Goal: Task Accomplishment & Management: Use online tool/utility

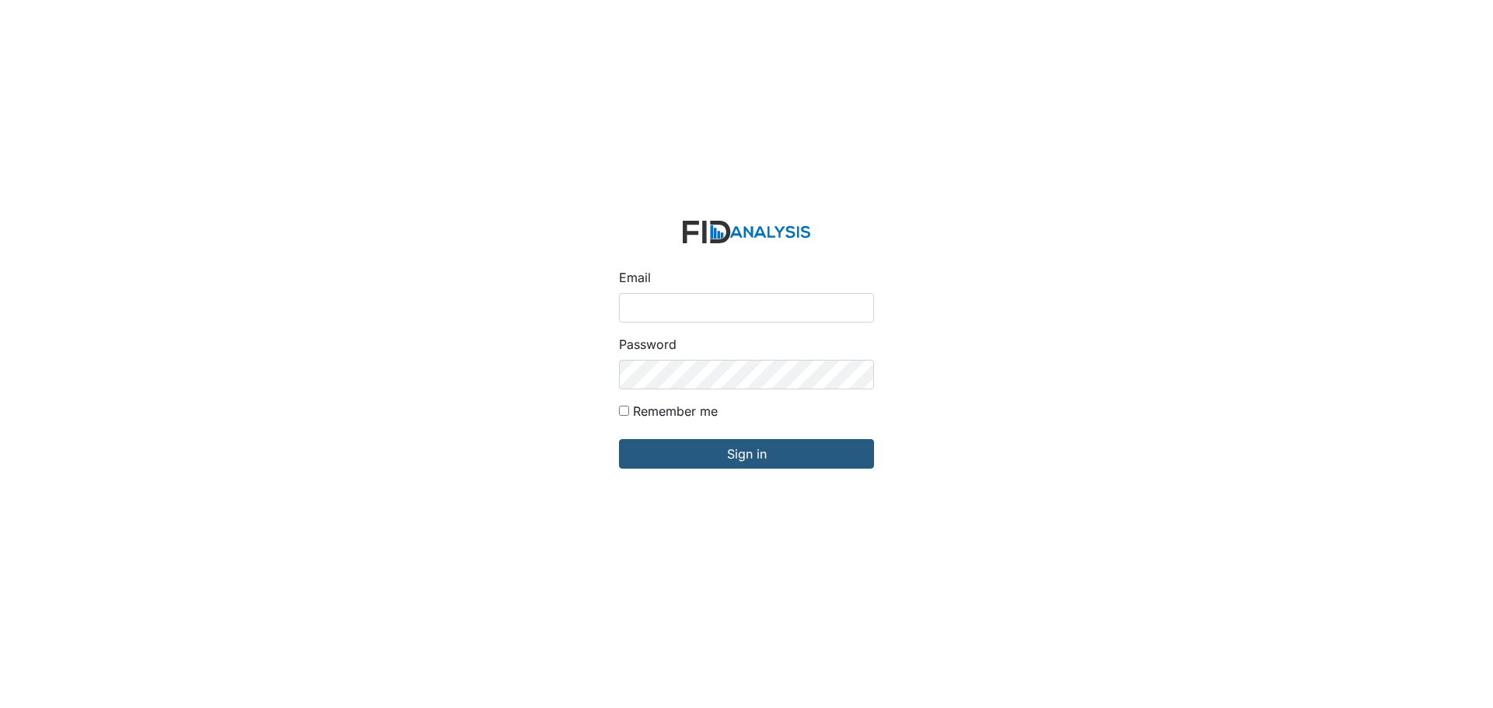
click at [687, 305] on input "Email" at bounding box center [746, 308] width 255 height 30
type input "APOPE@LIFEINCORPORATED.COM"
click at [619, 439] on input "Sign in" at bounding box center [746, 454] width 255 height 30
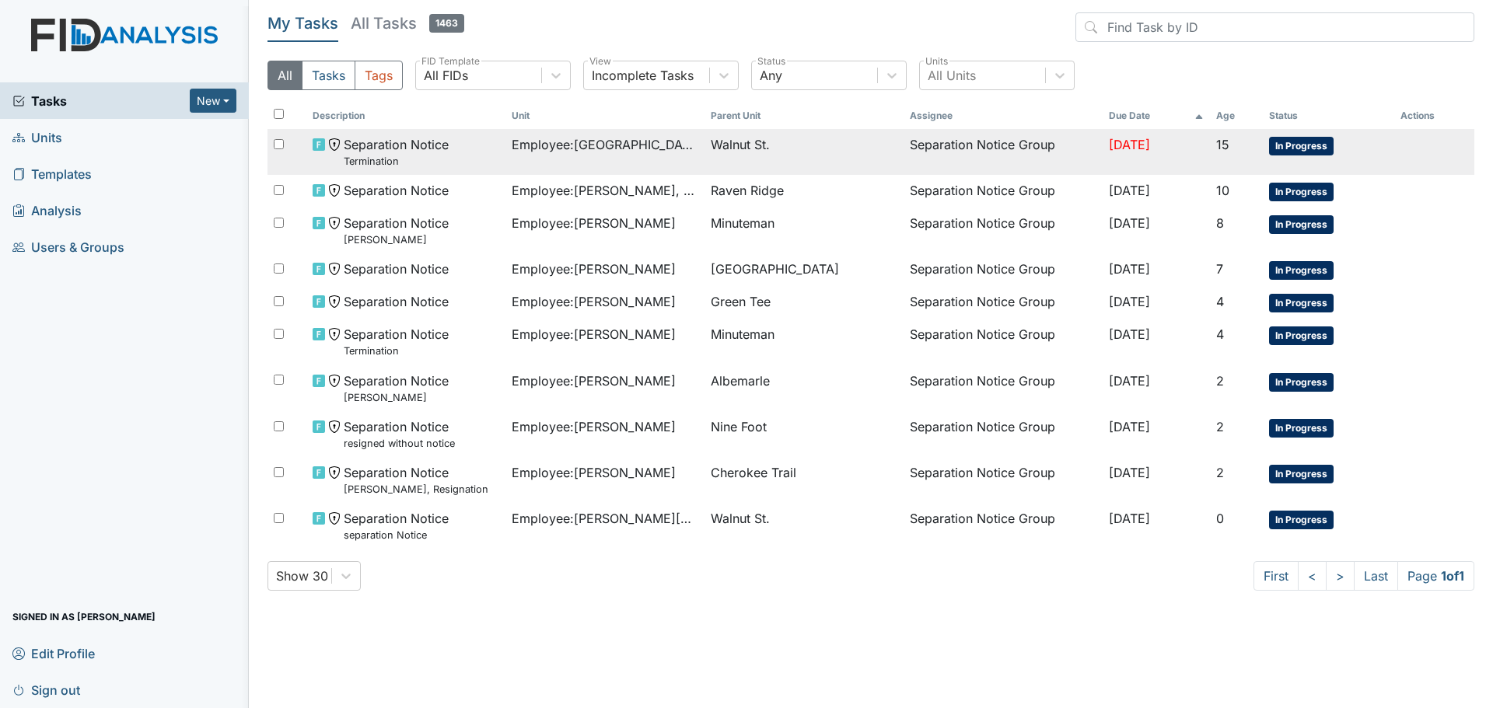
click at [575, 149] on span "Employee : Bradford, Shalisha" at bounding box center [605, 144] width 187 height 19
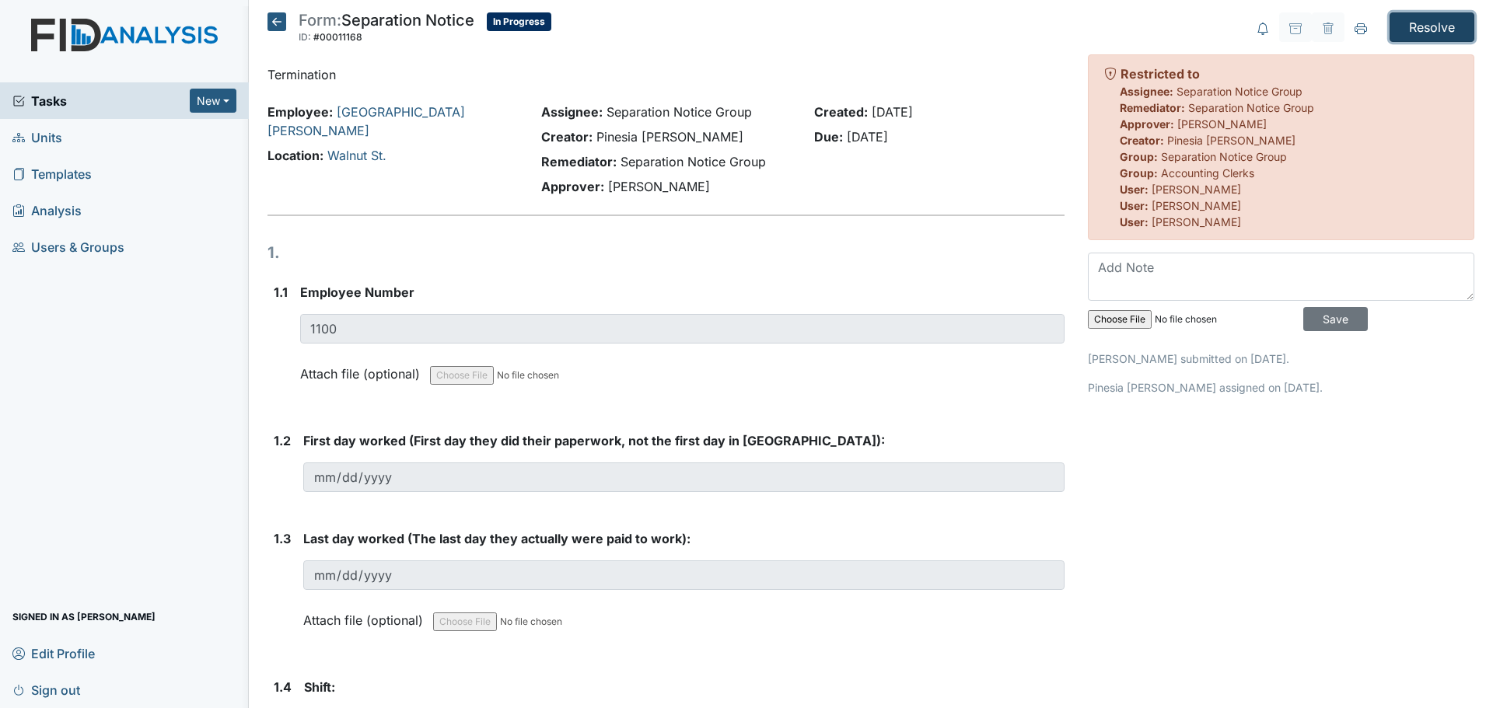
click at [1428, 25] on input "Resolve" at bounding box center [1432, 27] width 85 height 30
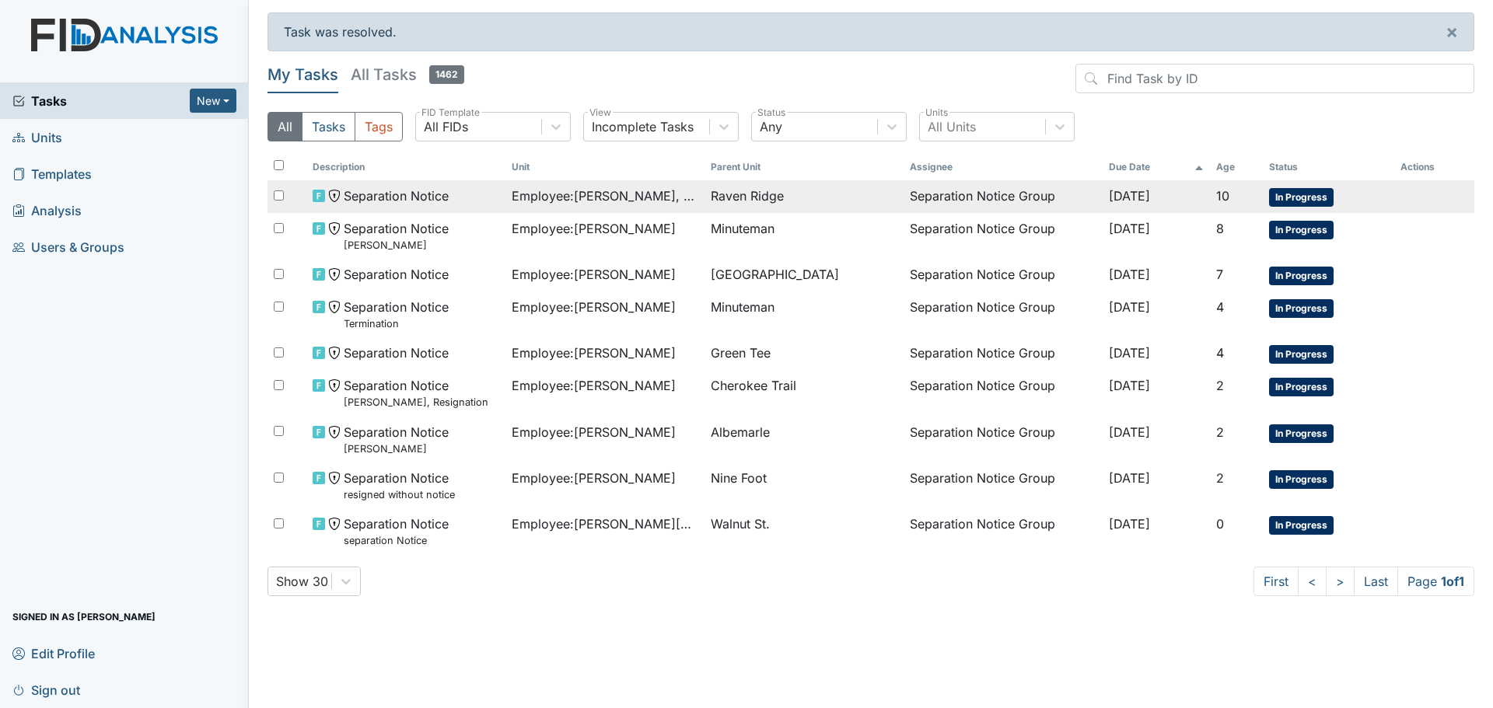
click at [617, 201] on span "Employee : Mulenga, Kennedy" at bounding box center [605, 196] width 187 height 19
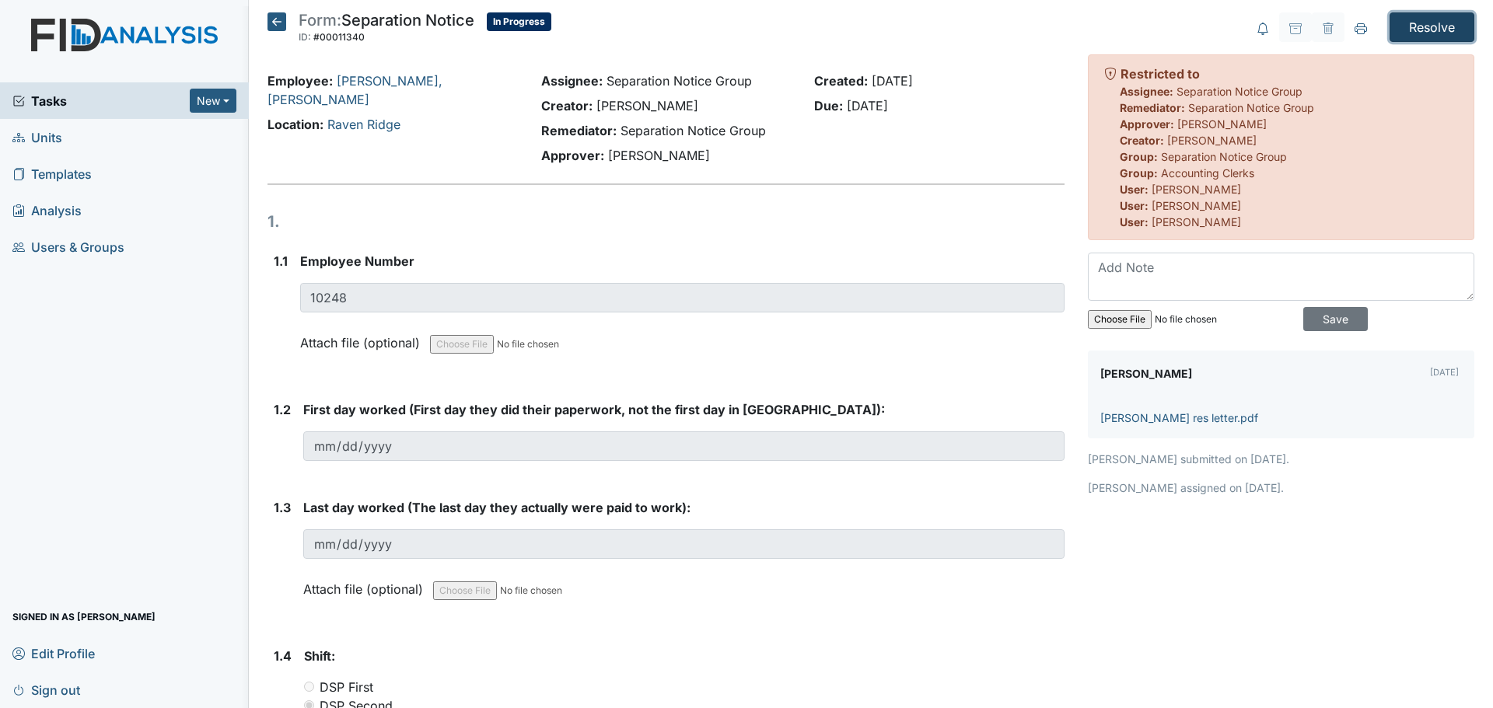
click at [1420, 27] on input "Resolve" at bounding box center [1432, 27] width 85 height 30
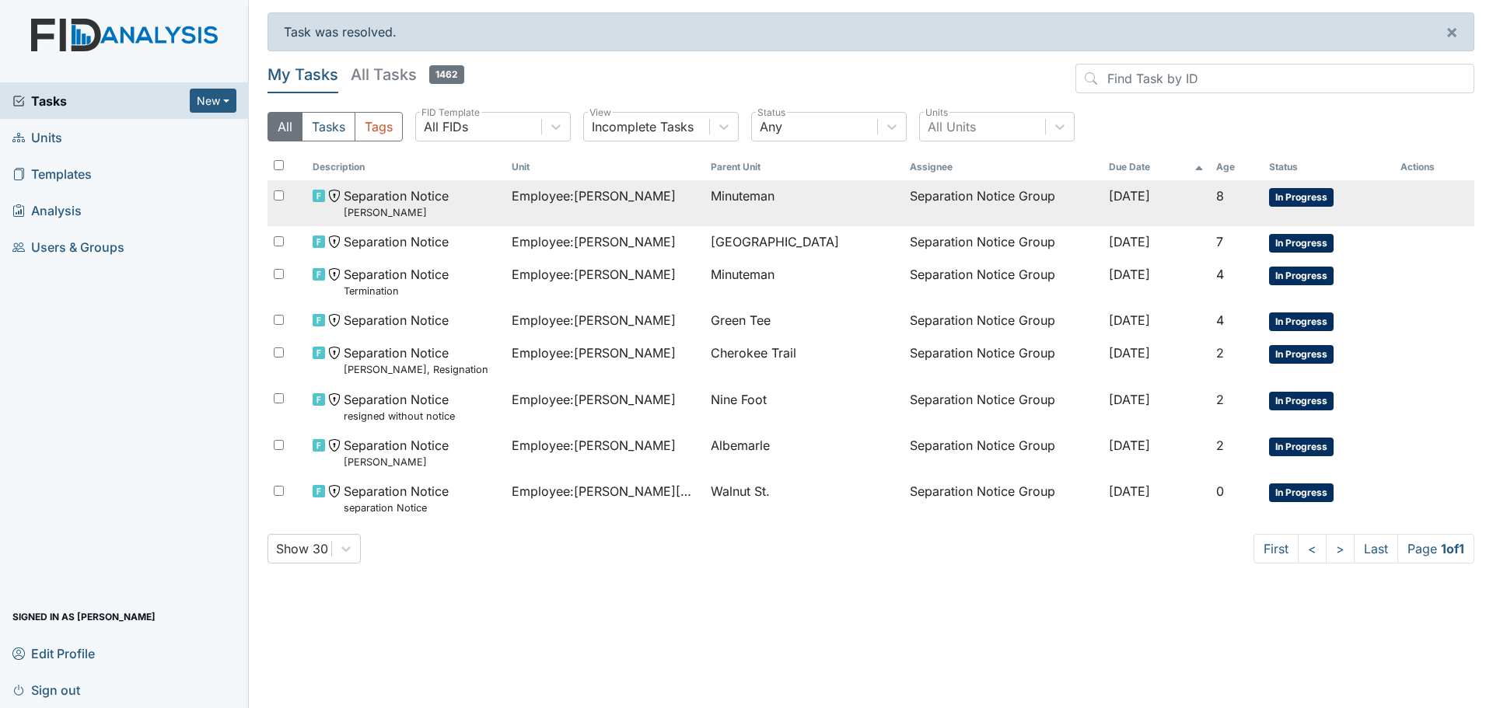
click at [635, 198] on span "Employee : [PERSON_NAME]" at bounding box center [594, 196] width 164 height 19
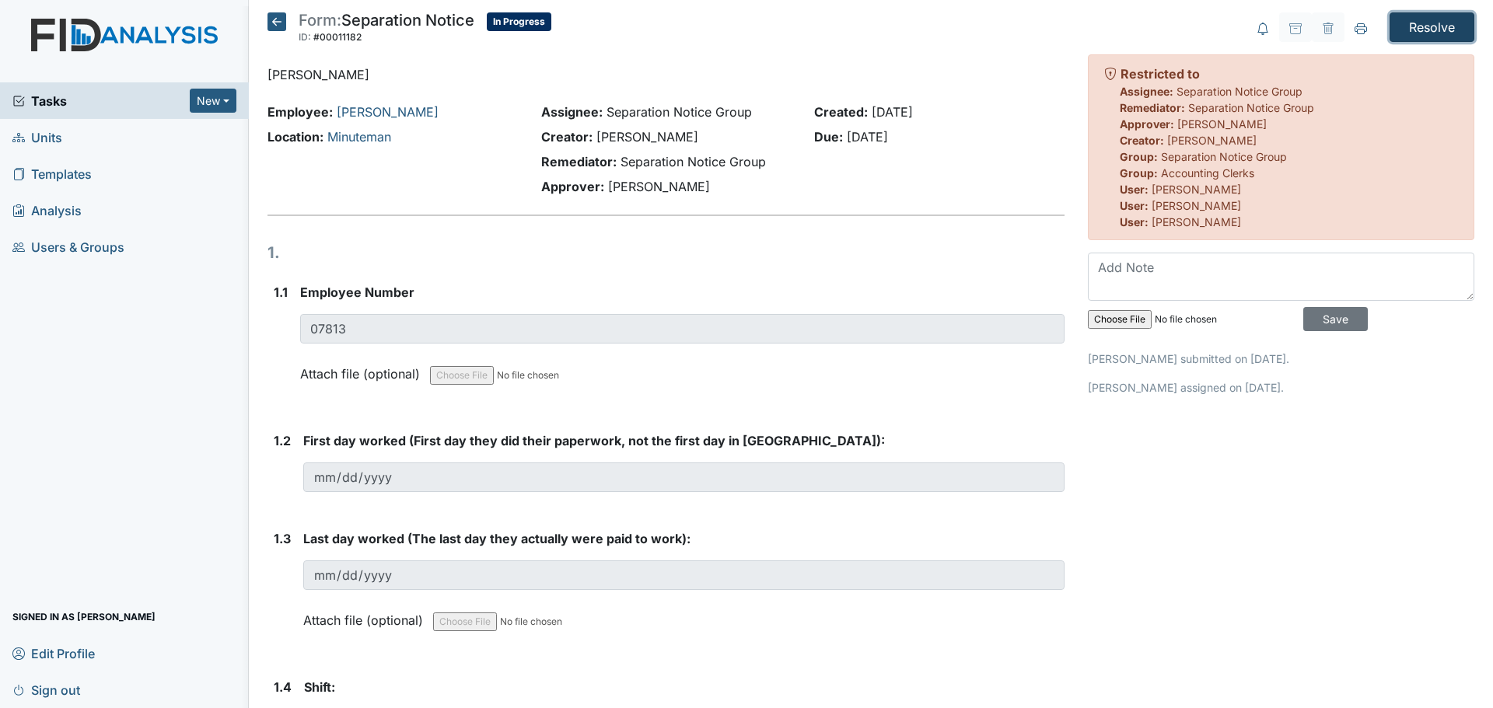
click at [1412, 26] on input "Resolve" at bounding box center [1432, 27] width 85 height 30
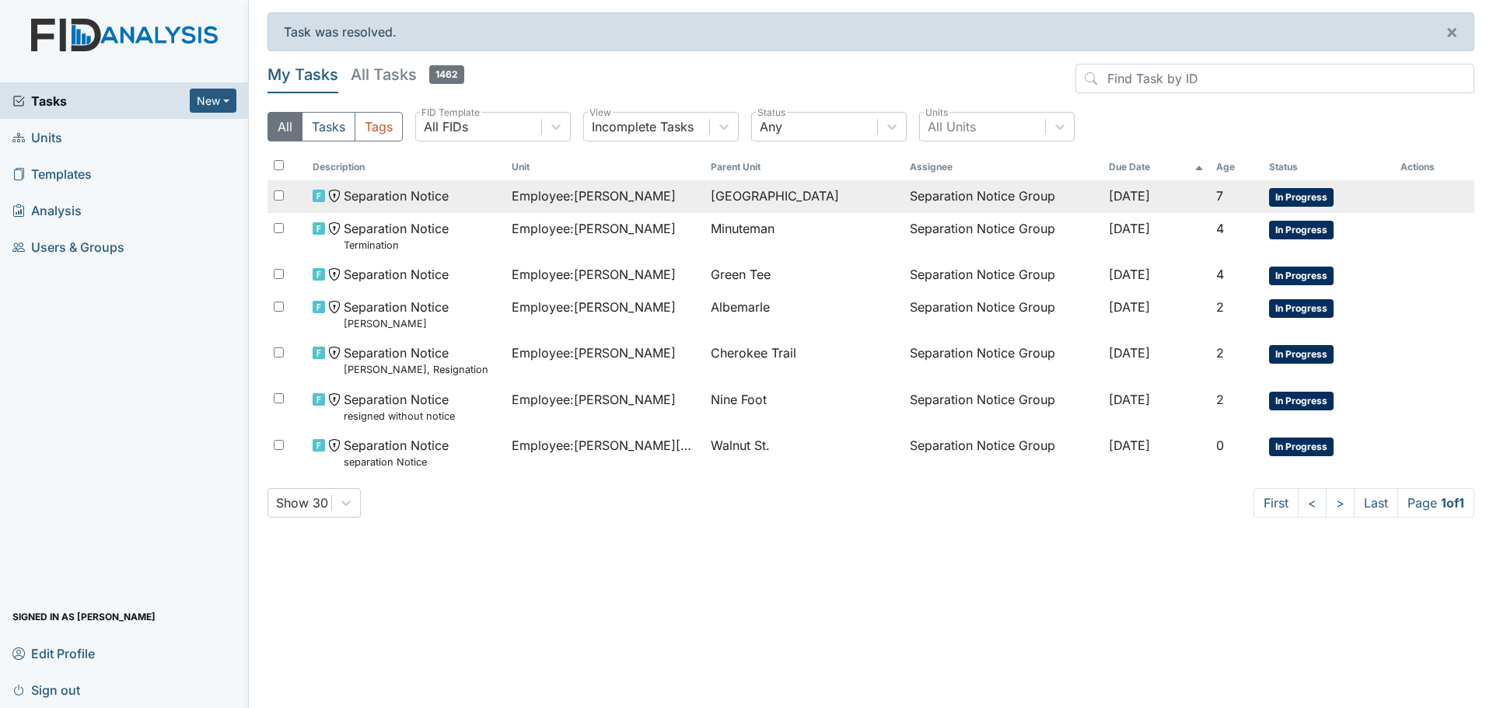
click at [591, 198] on span "Employee : [PERSON_NAME]" at bounding box center [594, 196] width 164 height 19
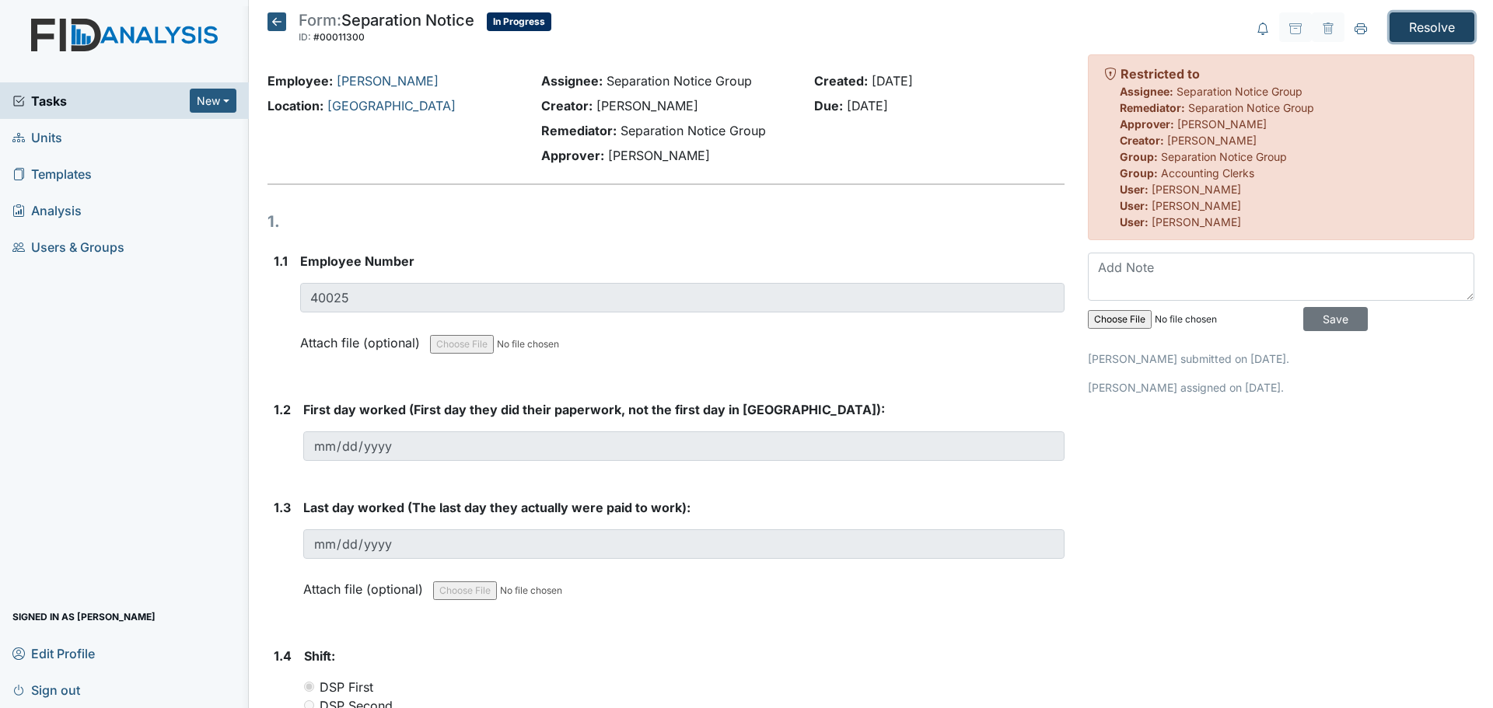
click at [1402, 24] on input "Resolve" at bounding box center [1432, 27] width 85 height 30
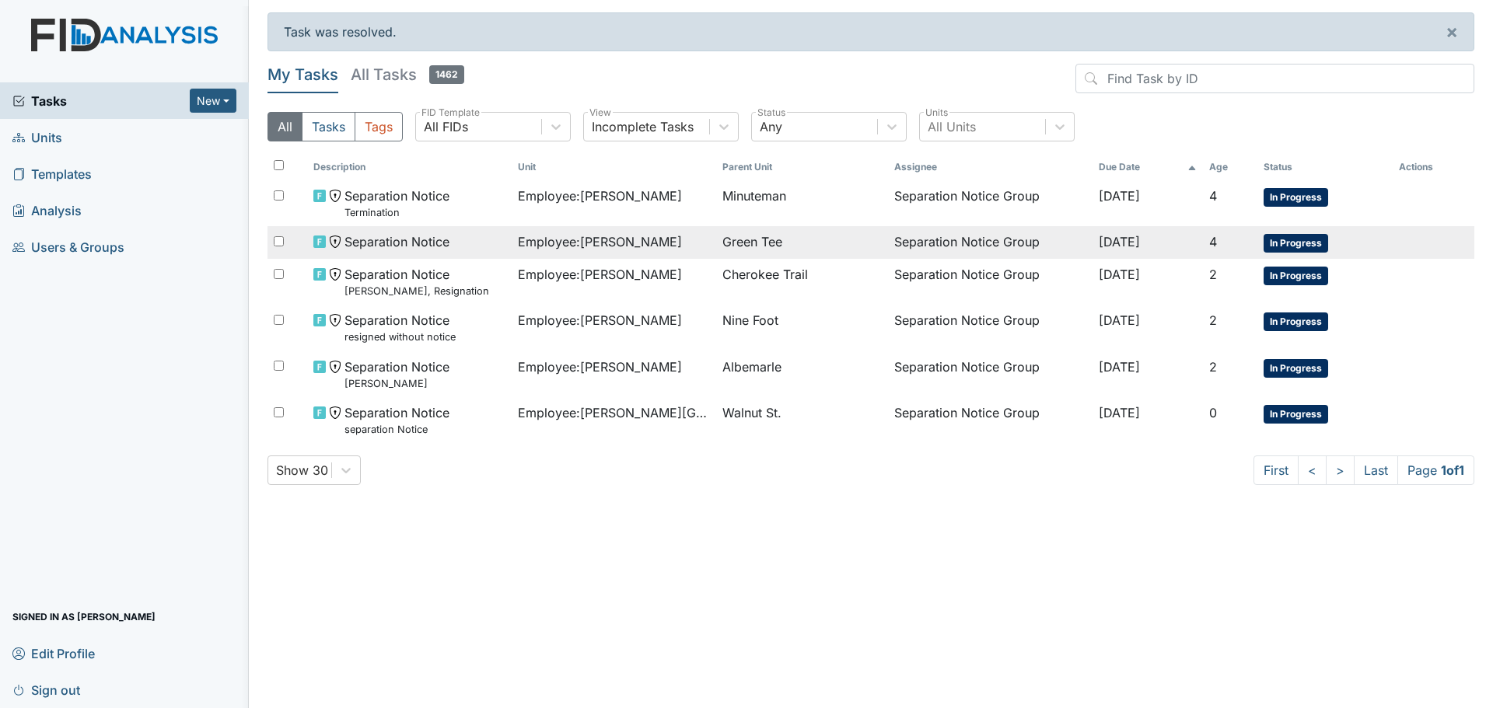
click at [575, 236] on span "Employee : [PERSON_NAME]" at bounding box center [600, 242] width 164 height 19
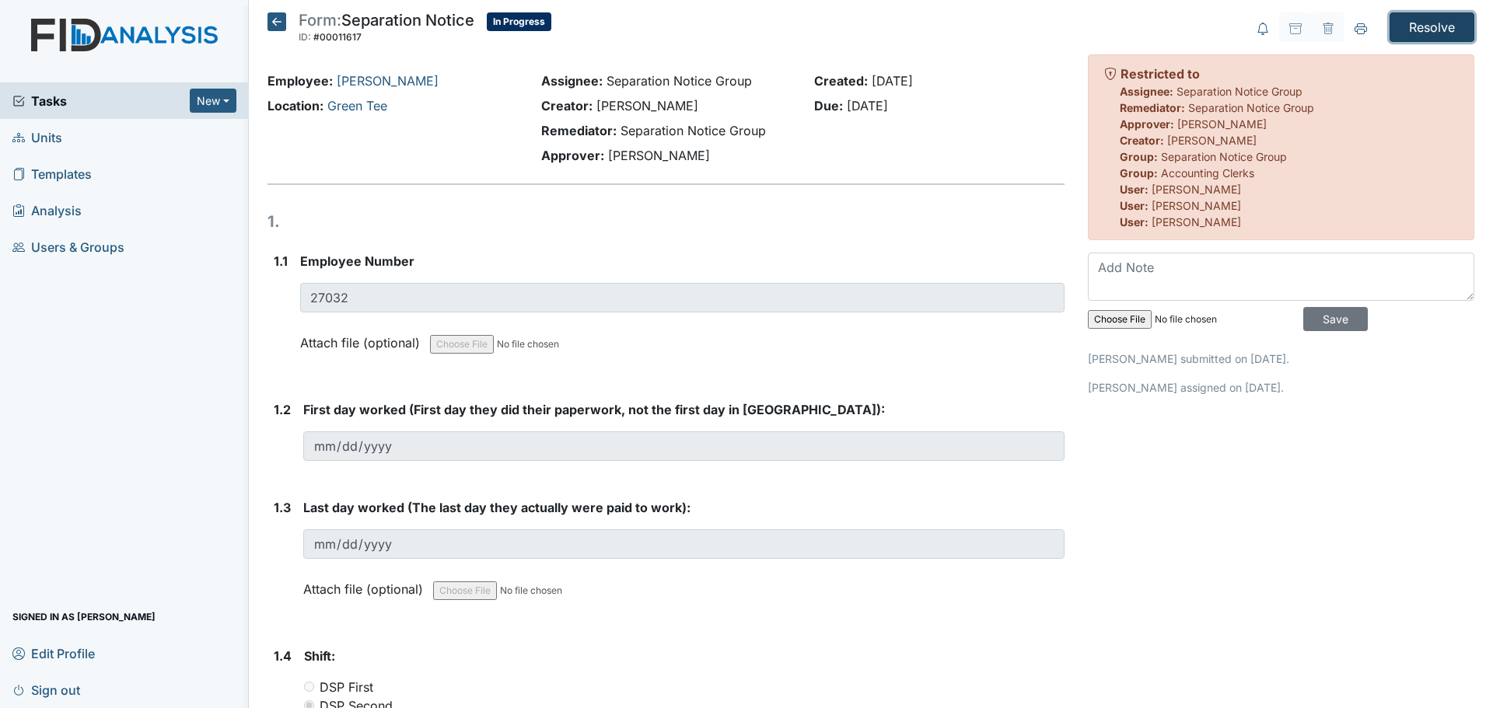
click at [1419, 34] on input "Resolve" at bounding box center [1432, 27] width 85 height 30
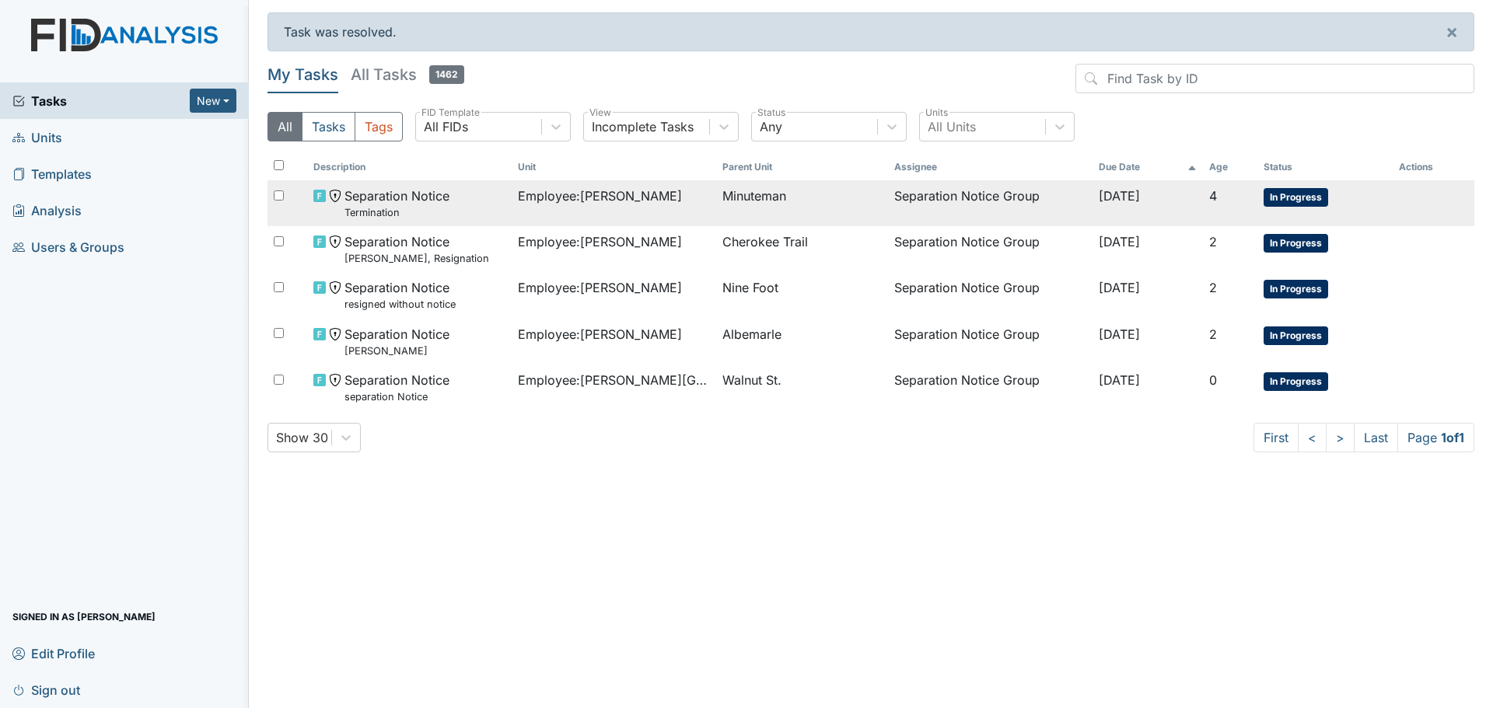
click at [610, 201] on span "Employee : [PERSON_NAME]" at bounding box center [600, 196] width 164 height 19
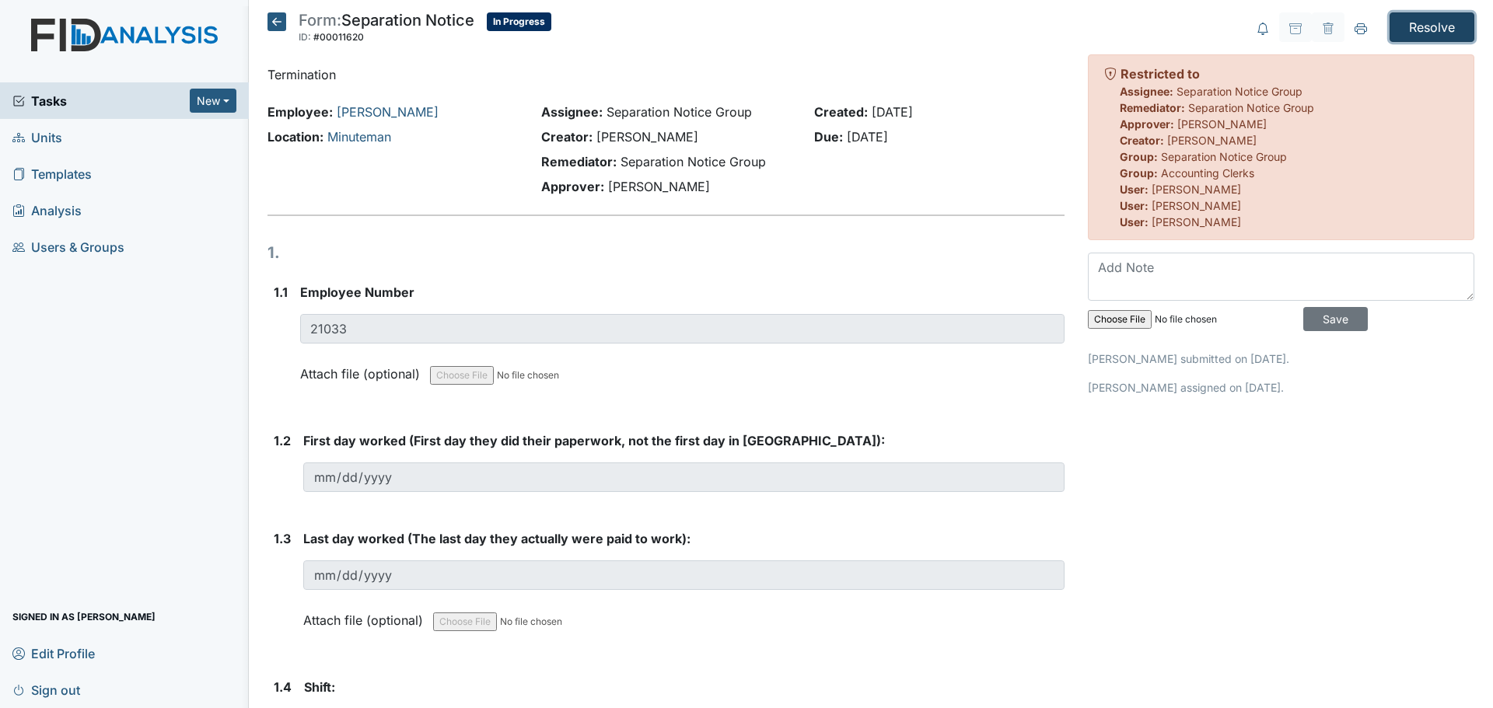
click at [1424, 27] on input "Resolve" at bounding box center [1432, 27] width 85 height 30
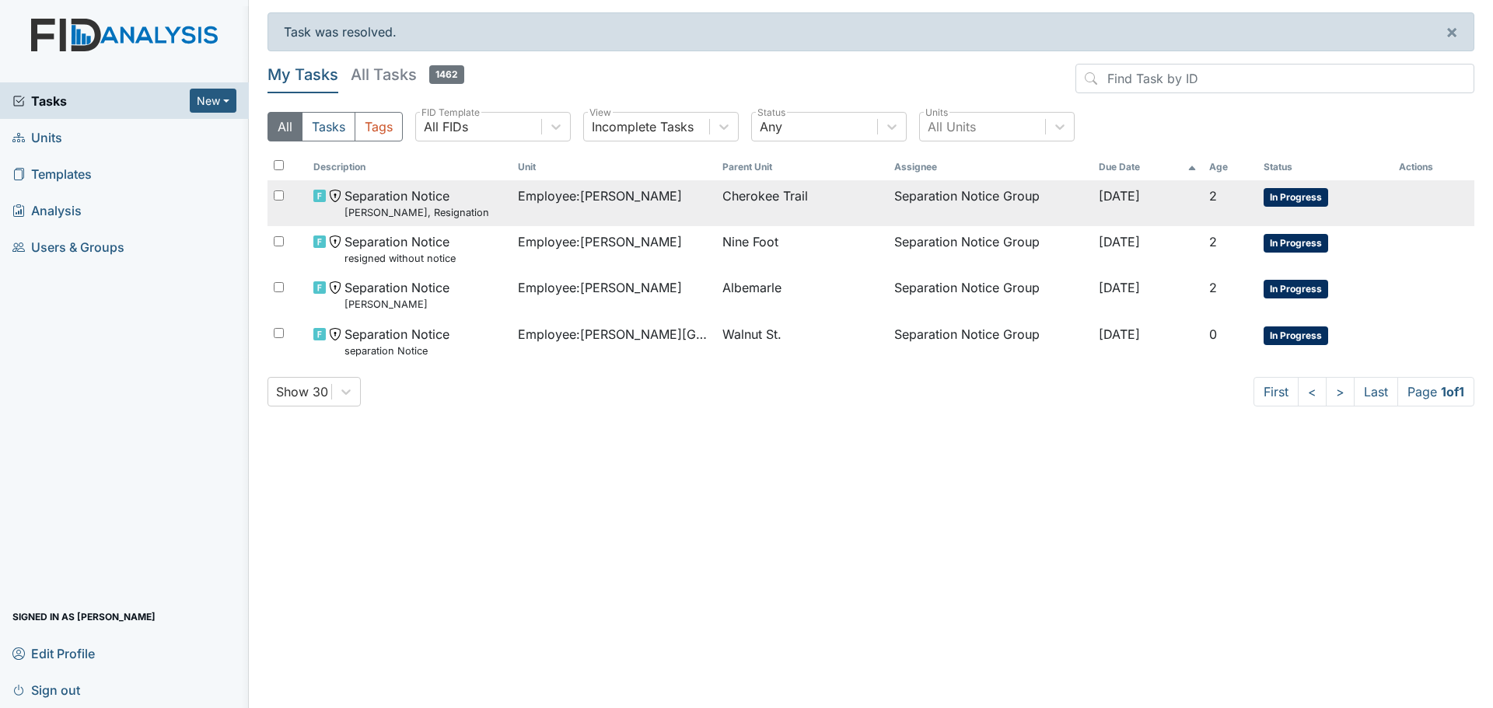
click at [621, 201] on span "Employee : Pellom, Missy" at bounding box center [600, 196] width 164 height 19
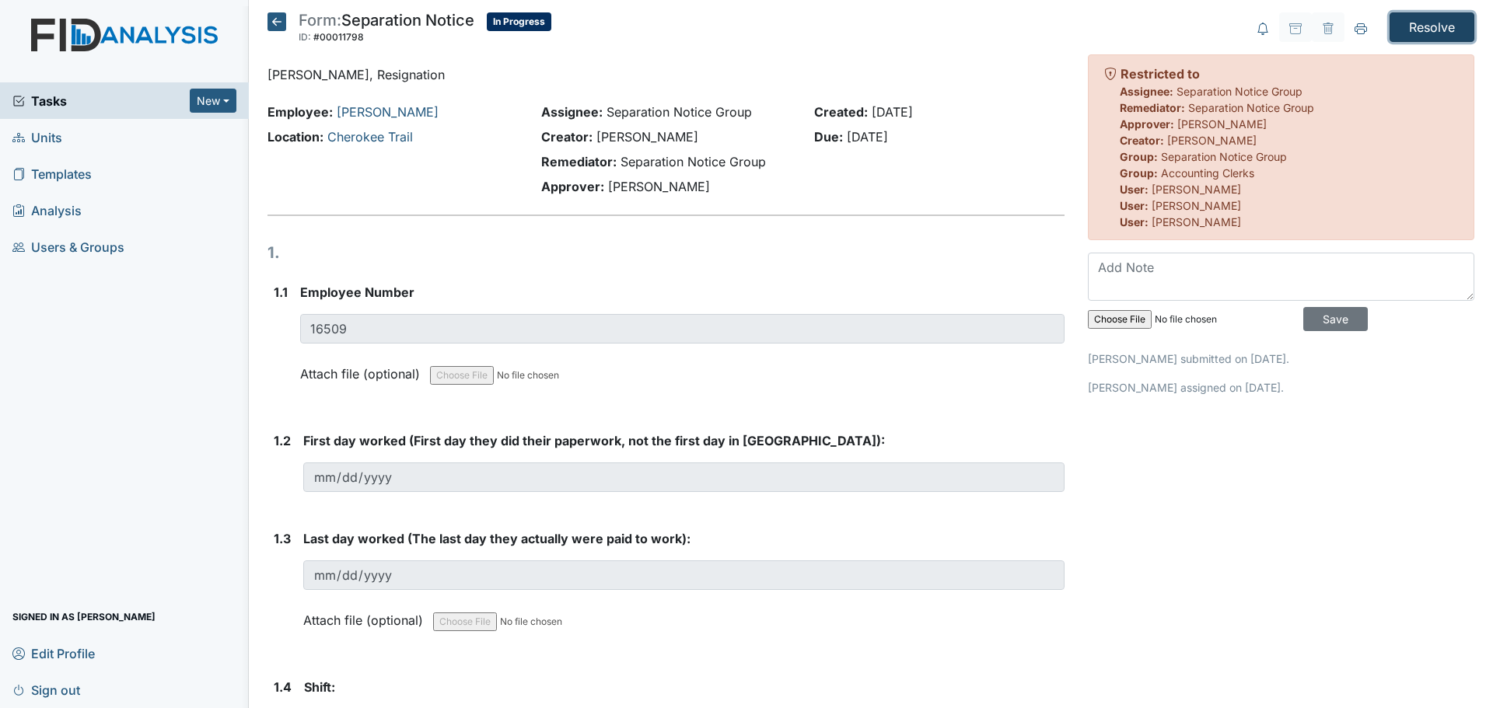
click at [1435, 33] on input "Resolve" at bounding box center [1432, 27] width 85 height 30
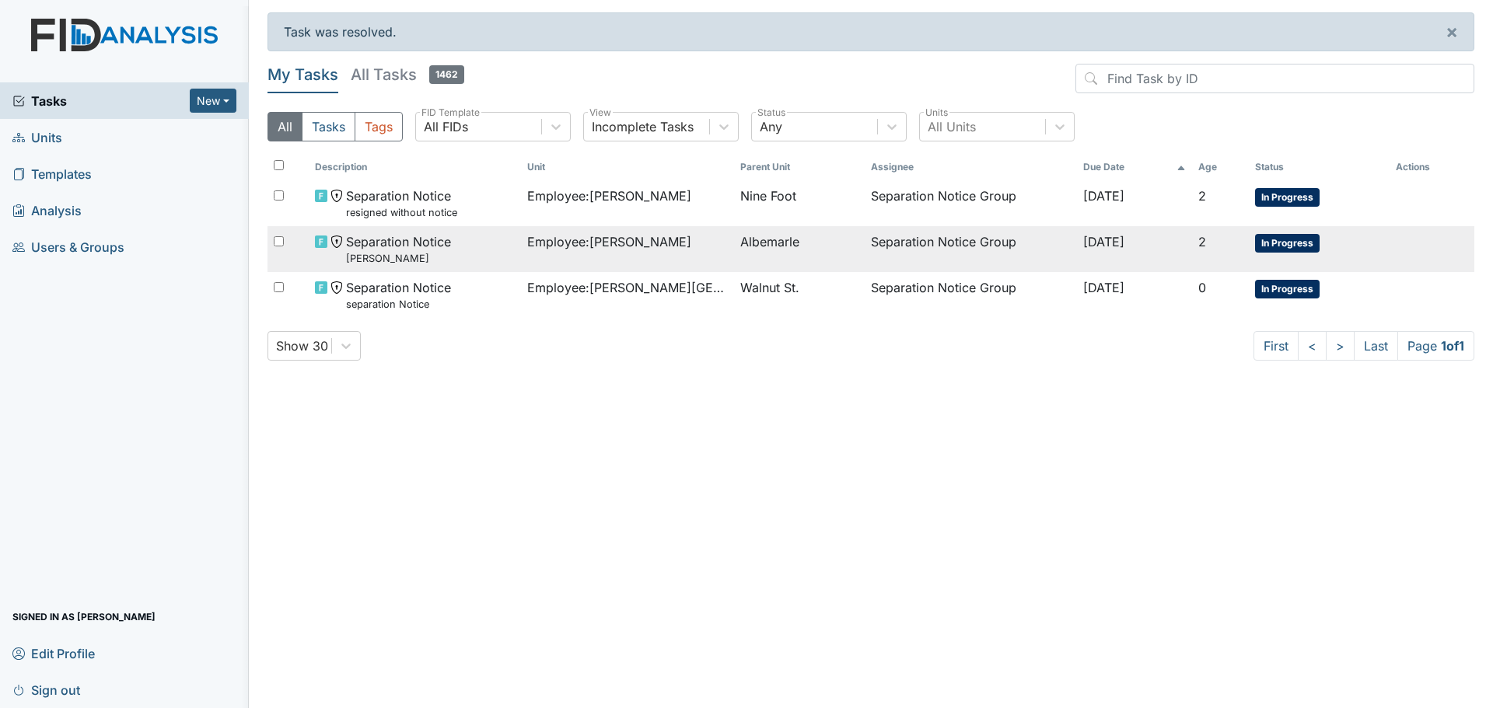
click at [624, 248] on span "Employee : Howell, Izetta" at bounding box center [609, 242] width 164 height 19
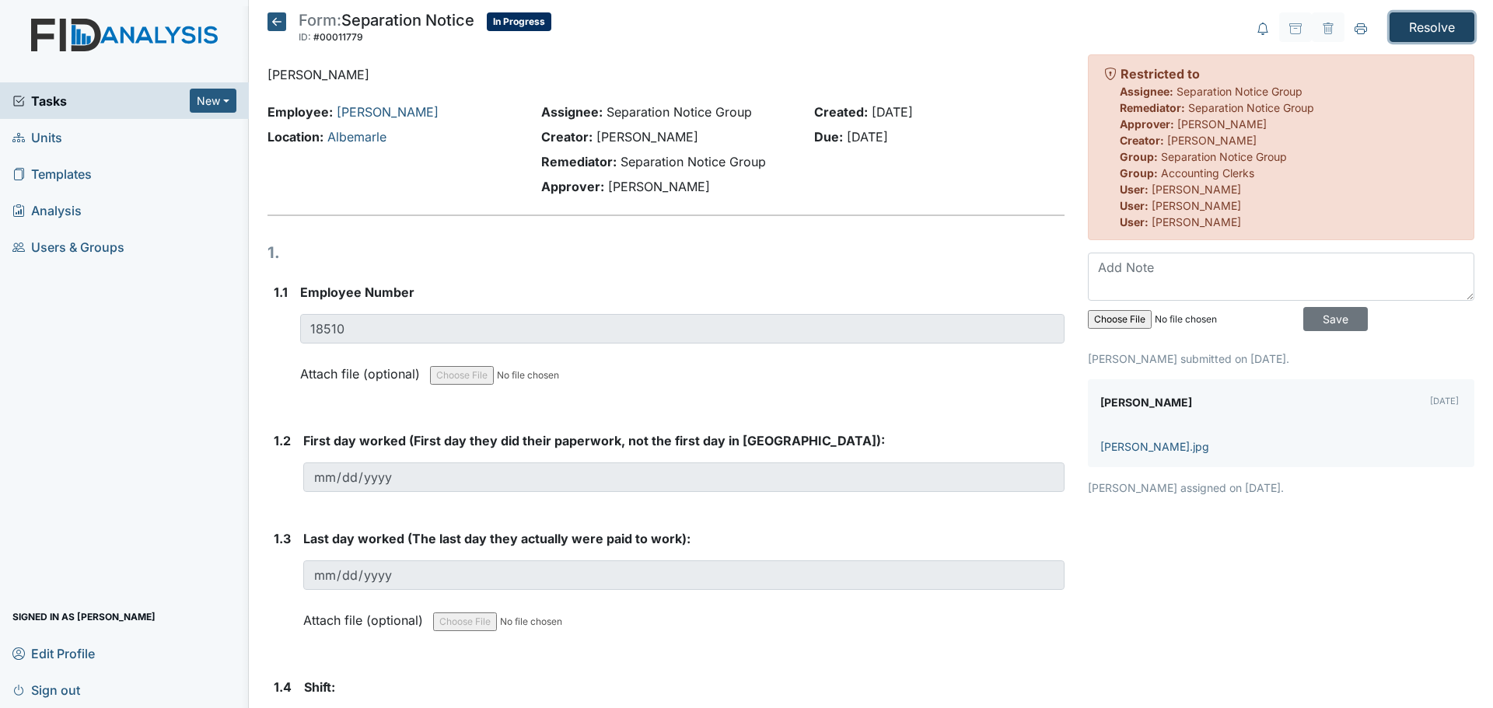
click at [1424, 30] on input "Resolve" at bounding box center [1432, 27] width 85 height 30
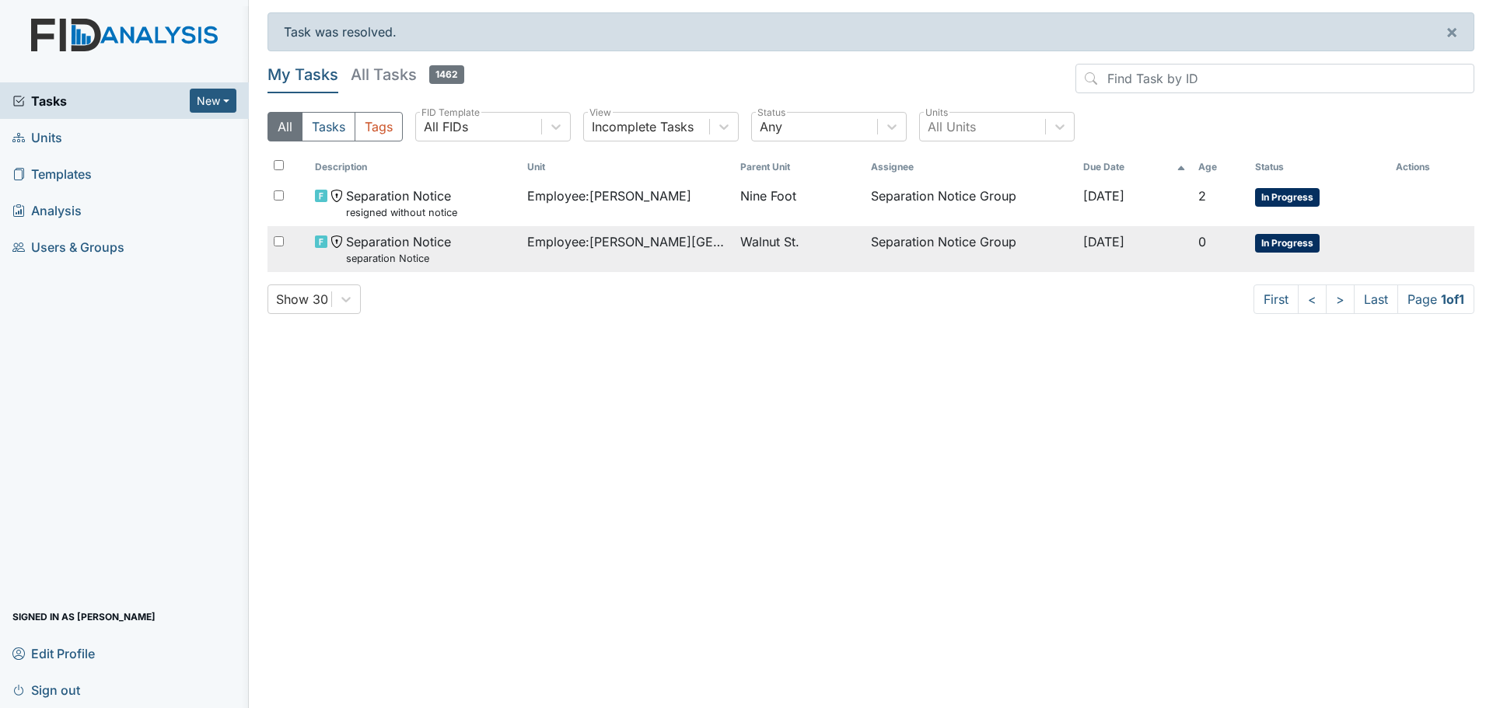
click at [638, 247] on span "Employee : [PERSON_NAME][GEOGRAPHIC_DATA]" at bounding box center [627, 242] width 201 height 19
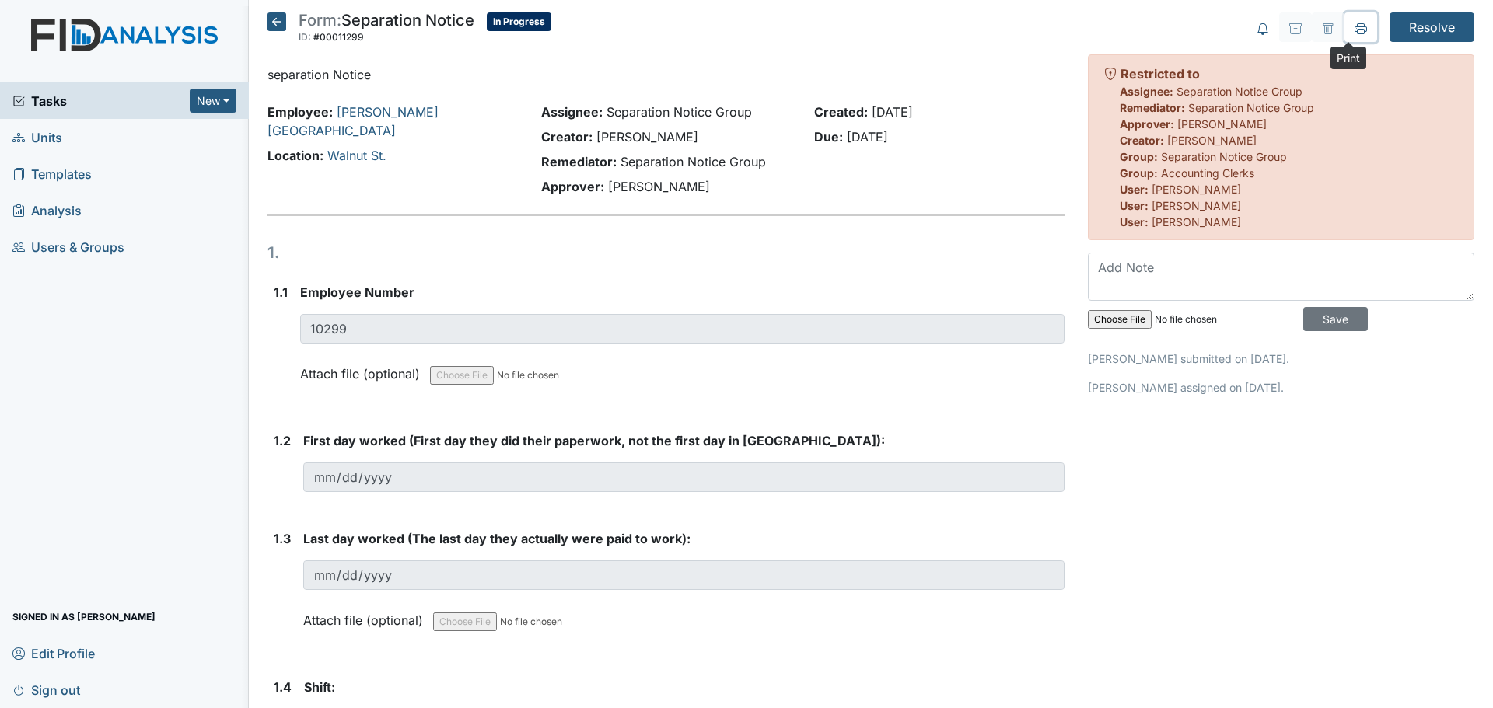
click at [1357, 32] on icon at bounding box center [1361, 31] width 8 height 5
click at [273, 19] on icon at bounding box center [276, 21] width 19 height 19
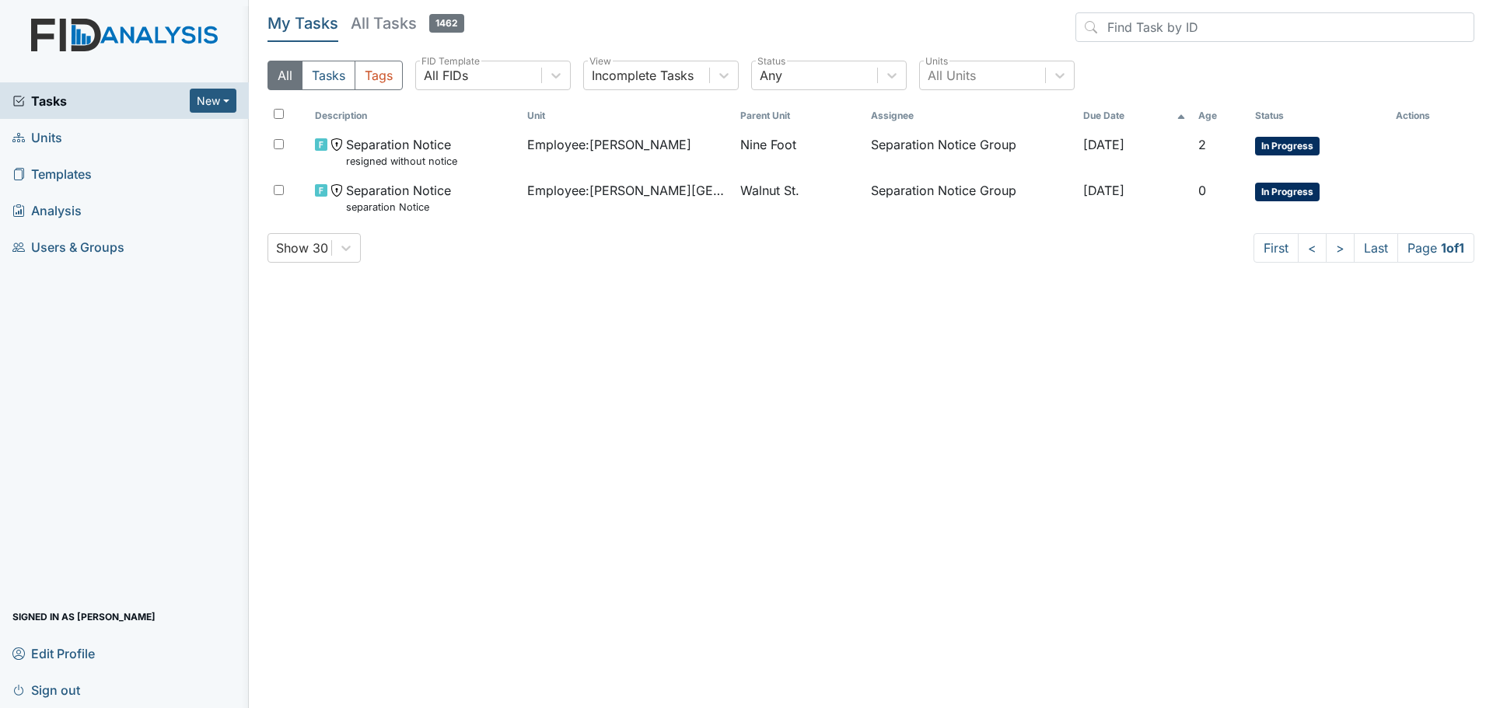
click at [97, 135] on link "Units" at bounding box center [124, 137] width 249 height 37
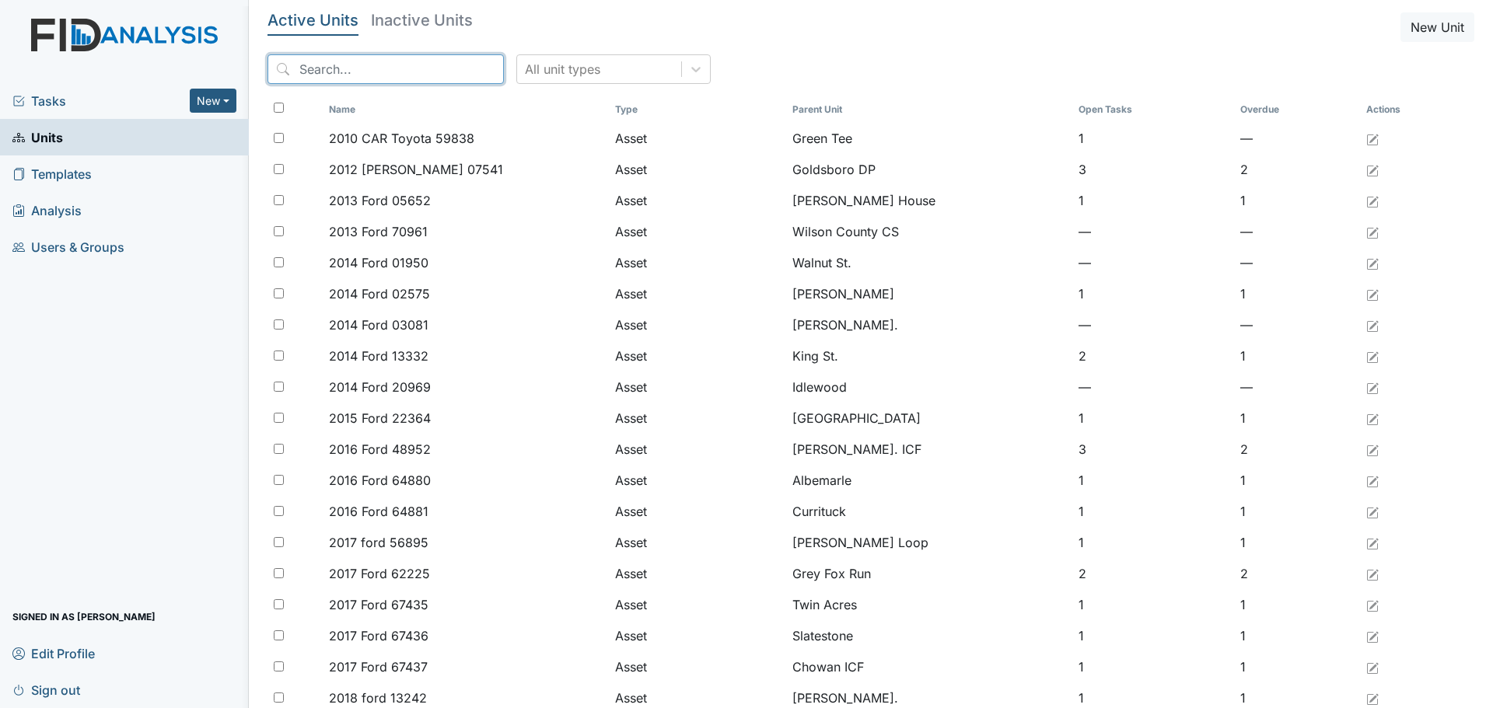
click at [369, 70] on input "search" at bounding box center [385, 69] width 236 height 30
type input "NAKIA"
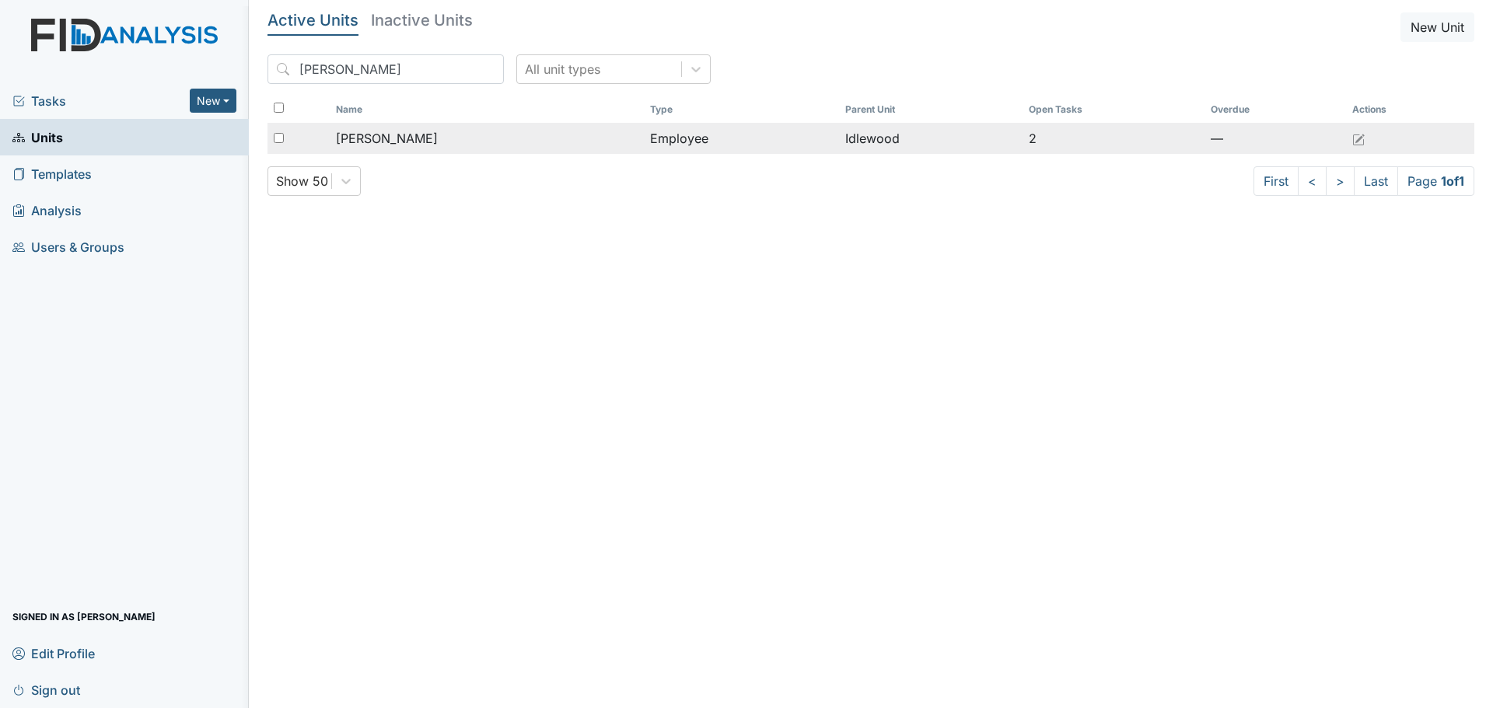
click at [404, 138] on span "[PERSON_NAME]" at bounding box center [387, 138] width 102 height 19
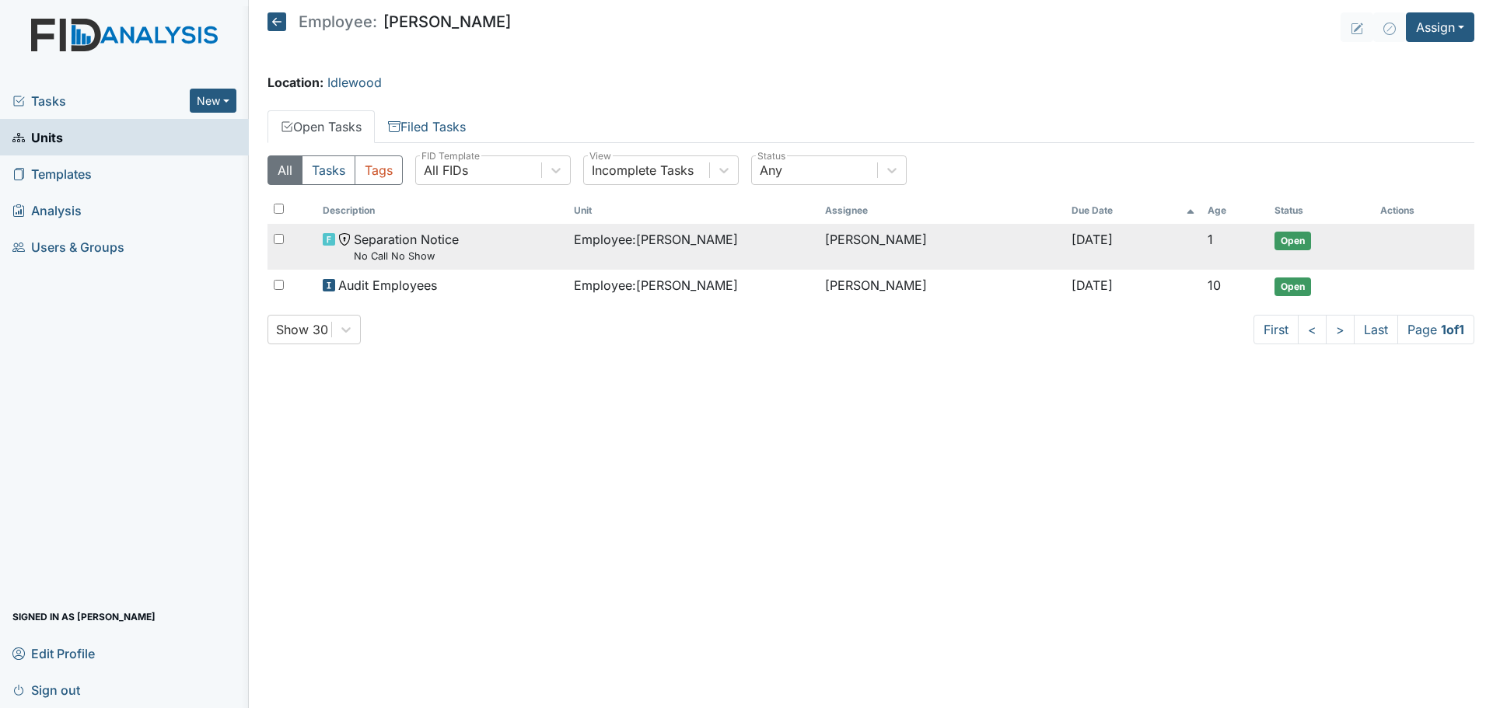
click at [675, 244] on span "Employee : [PERSON_NAME]" at bounding box center [656, 239] width 164 height 19
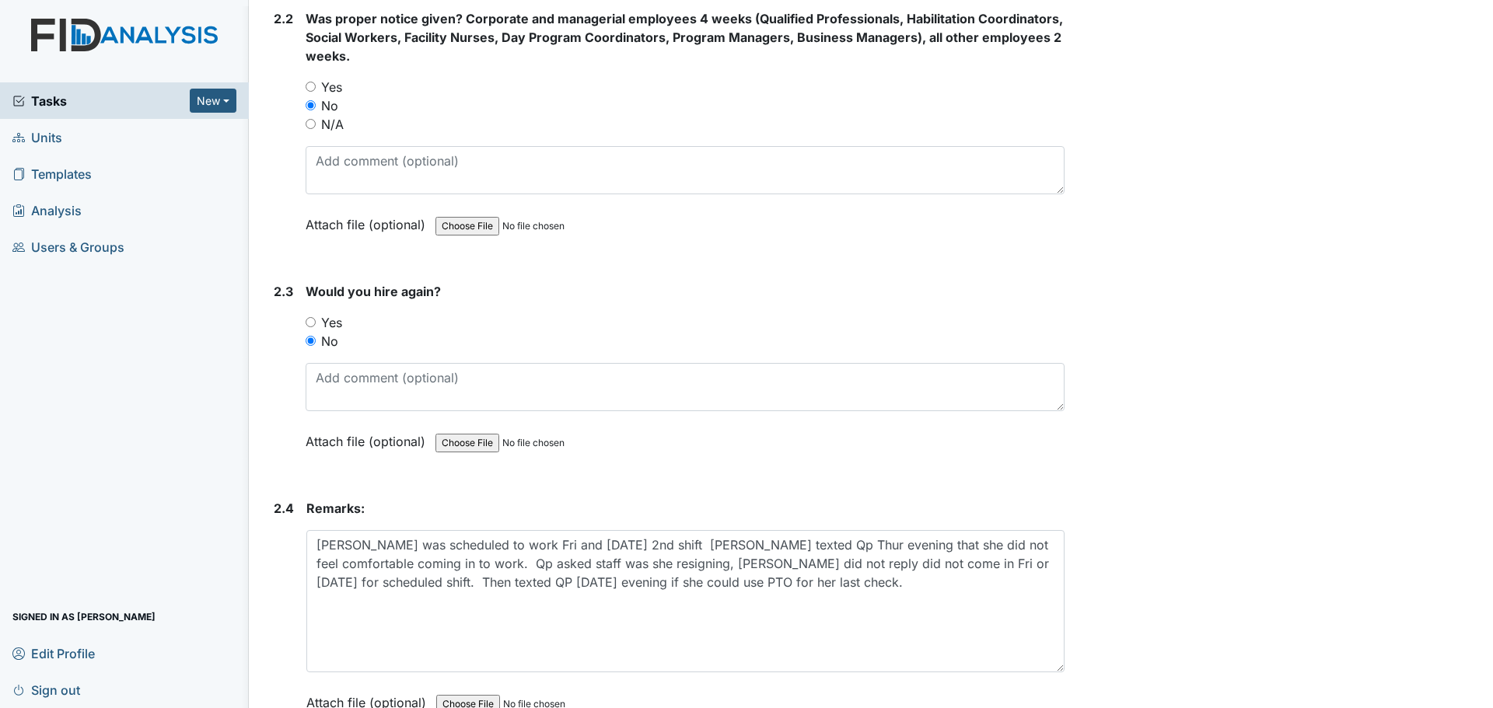
drag, startPoint x: 1052, startPoint y: 573, endPoint x: 1069, endPoint y: 667, distance: 95.6
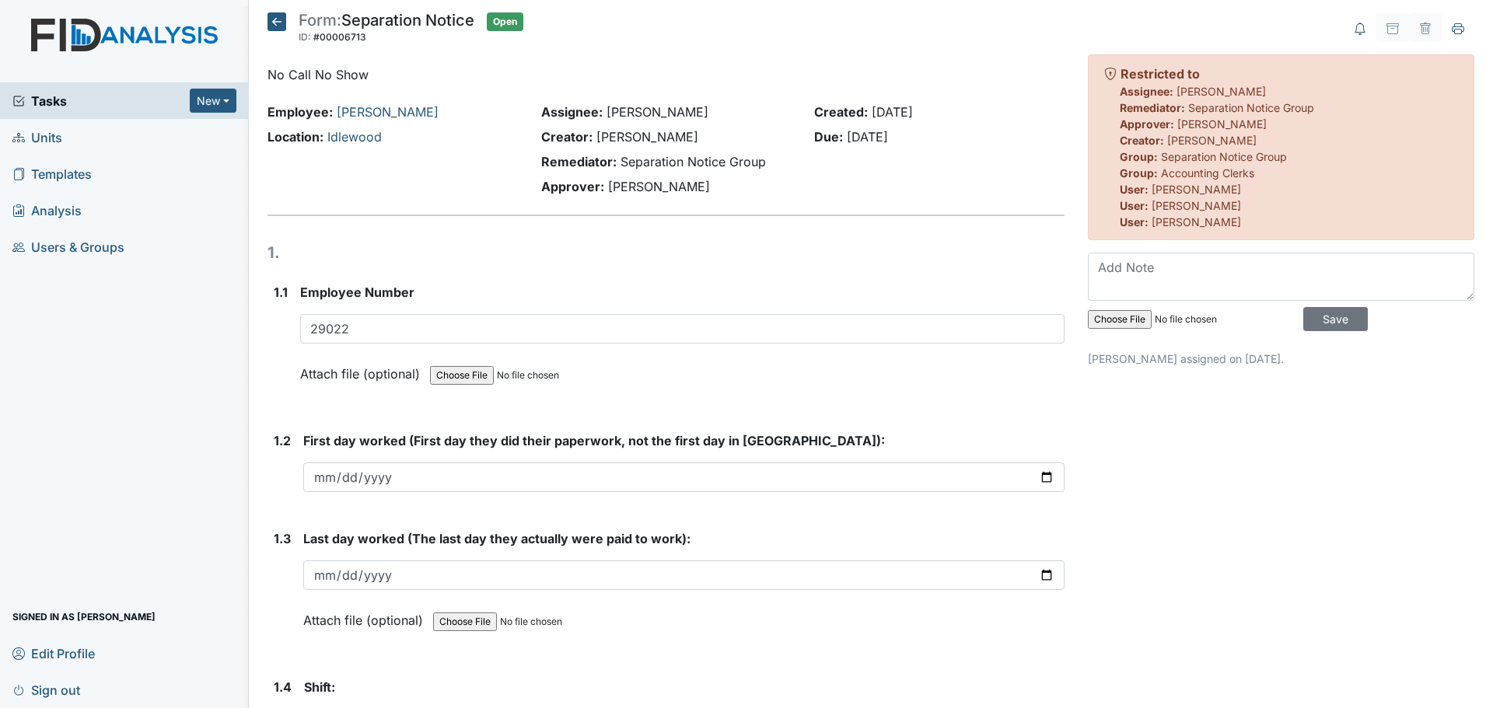
click at [278, 28] on icon at bounding box center [276, 21] width 19 height 19
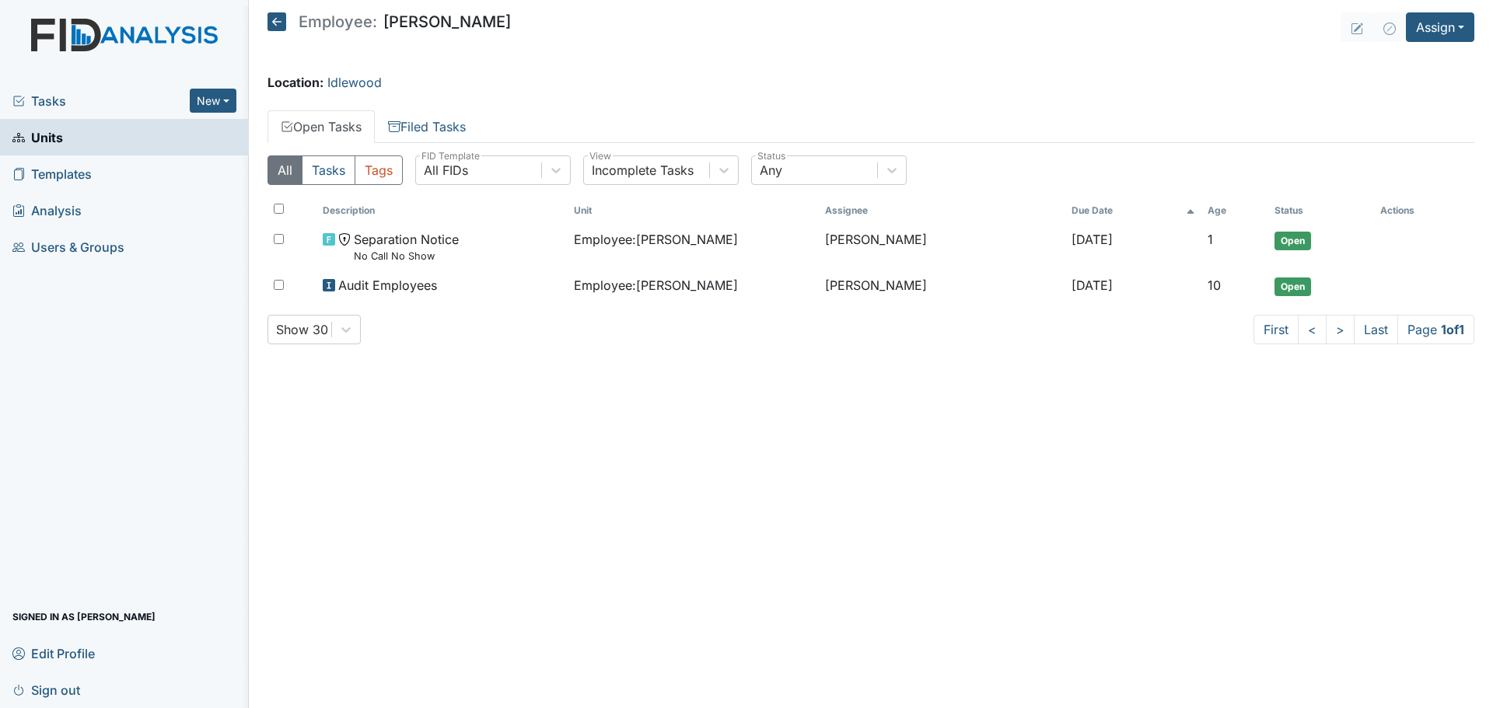
click at [46, 127] on span "Units" at bounding box center [37, 137] width 51 height 24
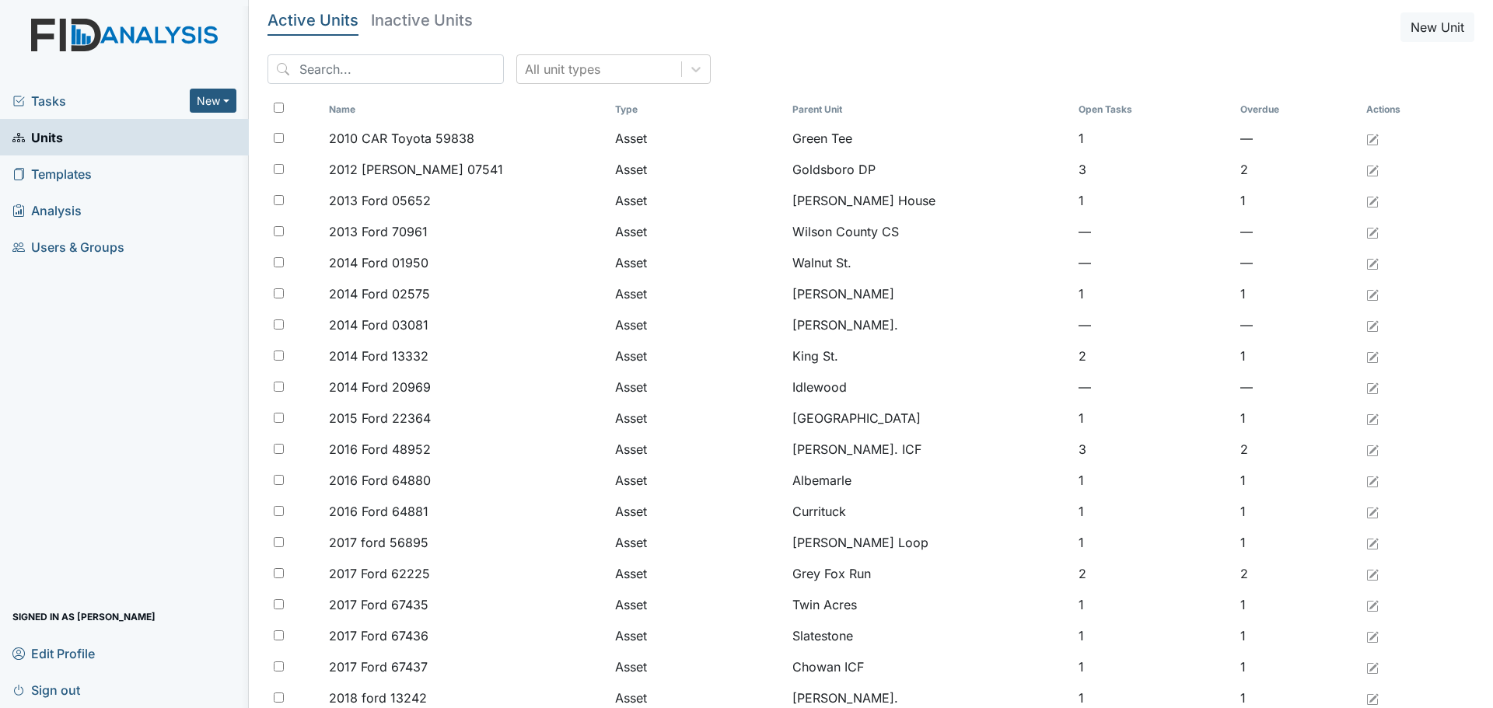
click at [42, 101] on span "Tasks" at bounding box center [100, 101] width 177 height 19
